Goal: Information Seeking & Learning: Learn about a topic

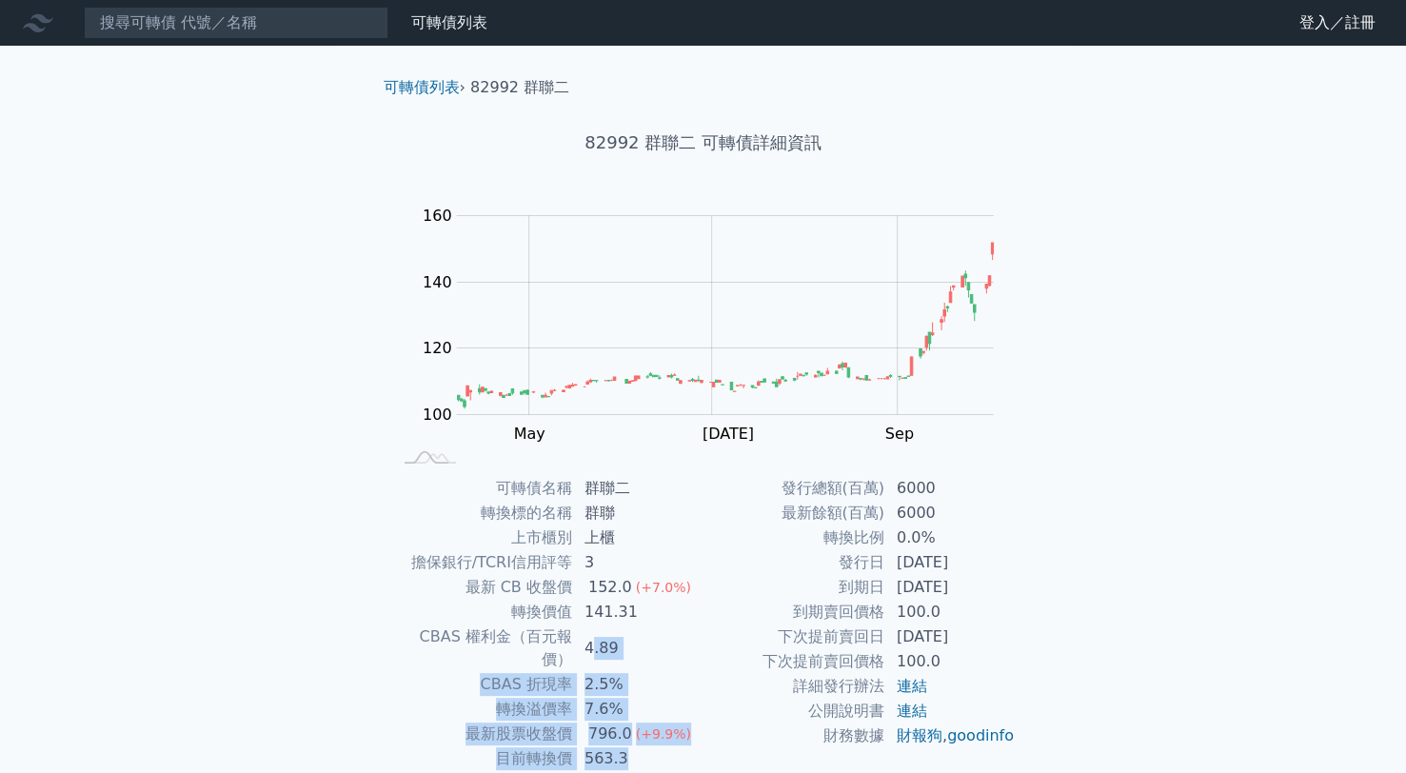
drag, startPoint x: 589, startPoint y: 642, endPoint x: 639, endPoint y: 724, distance: 96.5
click at [639, 724] on tbody "可轉債名稱 群聯二 轉換標的名稱 群聯 上市櫃別 上櫃 擔保銀行/TCRI信用評等 3 最新 CB 收盤價 152.0 (+7.0%) 轉換價值 141.31…" at bounding box center [547, 648] width 312 height 345
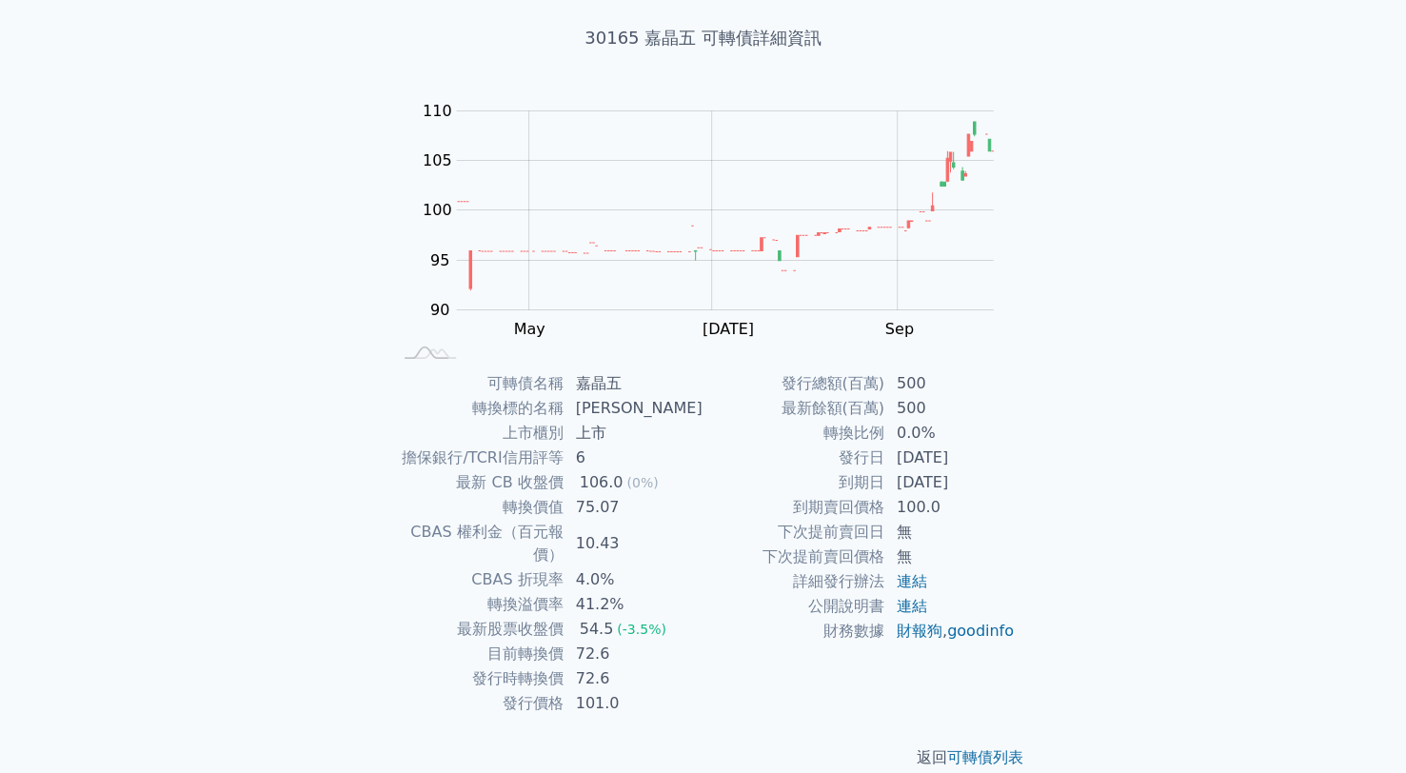
scroll to position [108, 0]
drag, startPoint x: 607, startPoint y: 626, endPoint x: 567, endPoint y: 628, distance: 40.0
click at [567, 639] on tr "目前轉換價 72.6" at bounding box center [547, 651] width 312 height 25
drag, startPoint x: 567, startPoint y: 628, endPoint x: 614, endPoint y: 653, distance: 52.8
click at [615, 664] on td "72.6" at bounding box center [634, 676] width 139 height 25
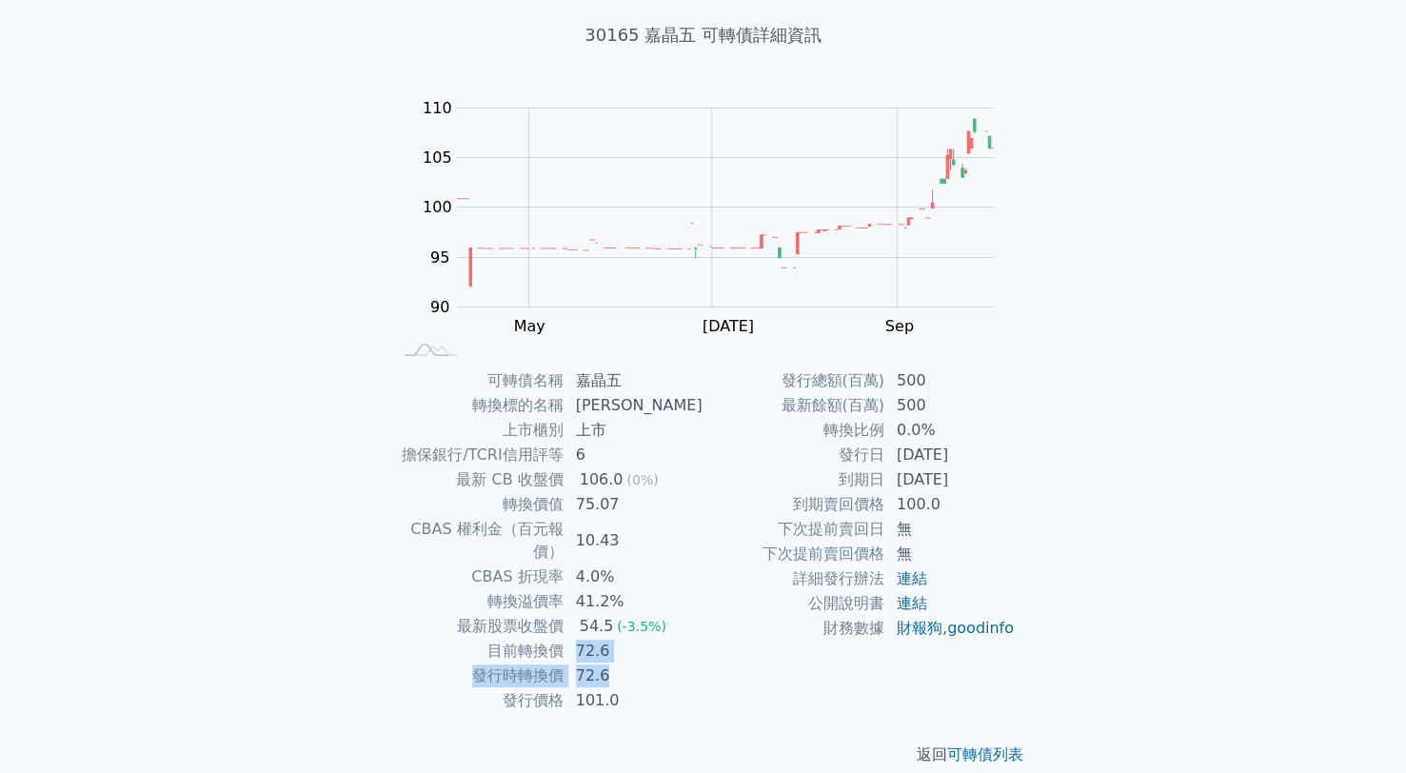
drag, startPoint x: 614, startPoint y: 650, endPoint x: 587, endPoint y: 621, distance: 39.8
click at [587, 621] on tbody "可轉債名稱 嘉晶五 轉換標的名稱 嘉晶 上市櫃別 上市 擔保銀行/TCRI信用評等 6 最新 CB 收盤價 106.0 (0%) 轉換價值 75.07 CBA…" at bounding box center [547, 540] width 312 height 345
drag, startPoint x: 587, startPoint y: 621, endPoint x: 612, endPoint y: 645, distance: 34.3
click at [612, 664] on td "72.6" at bounding box center [634, 676] width 139 height 25
